Goal: Navigation & Orientation: Find specific page/section

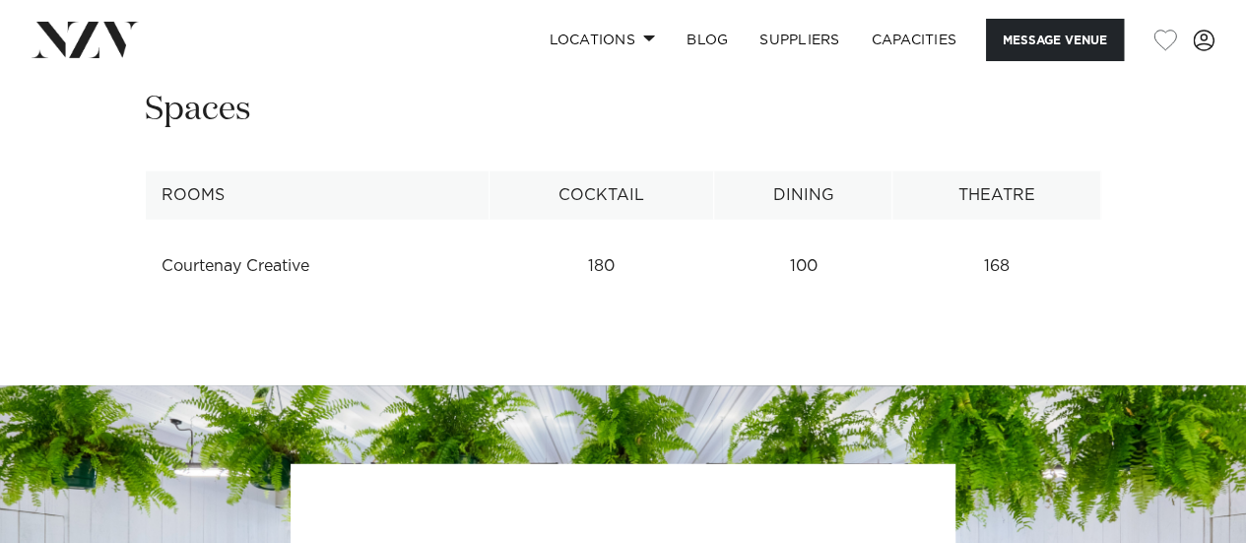
scroll to position [2309, 0]
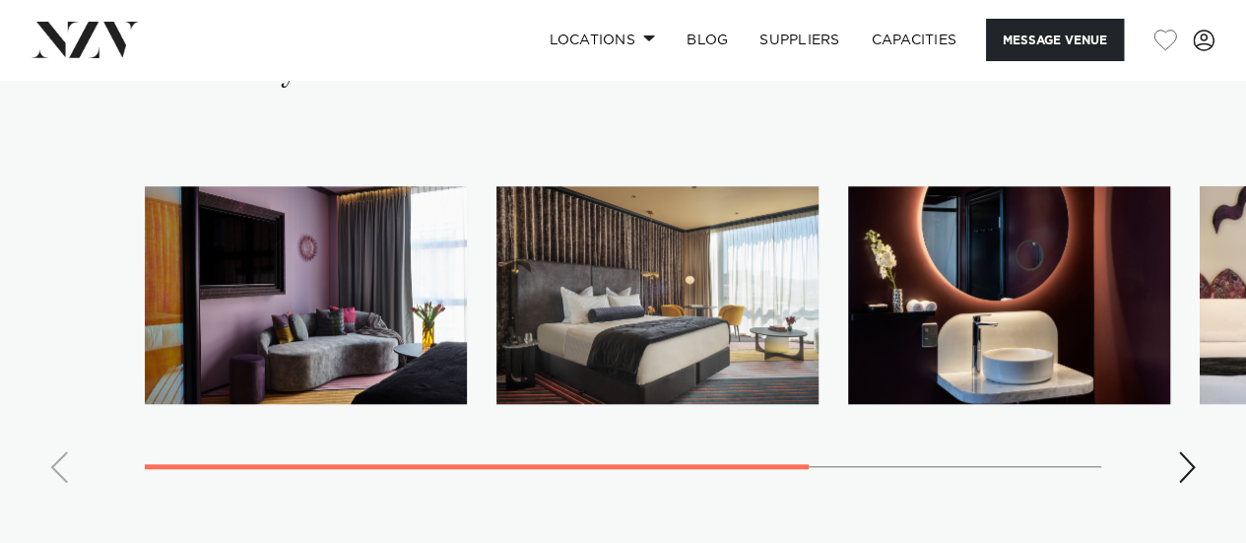
scroll to position [4217, 0]
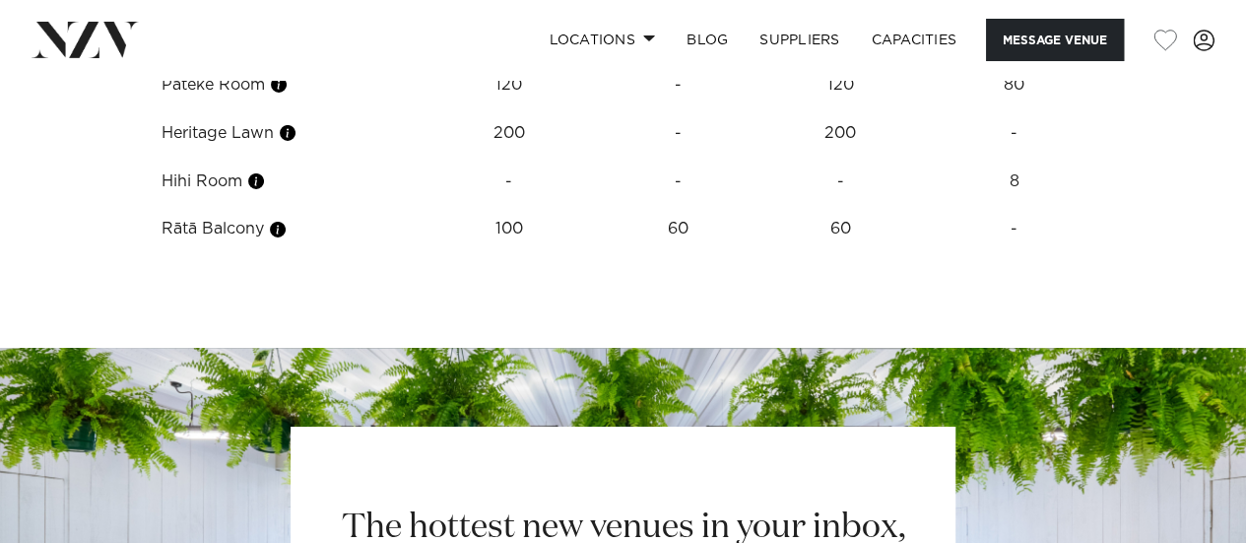
scroll to position [3318, 0]
